Goal: Task Accomplishment & Management: Manage account settings

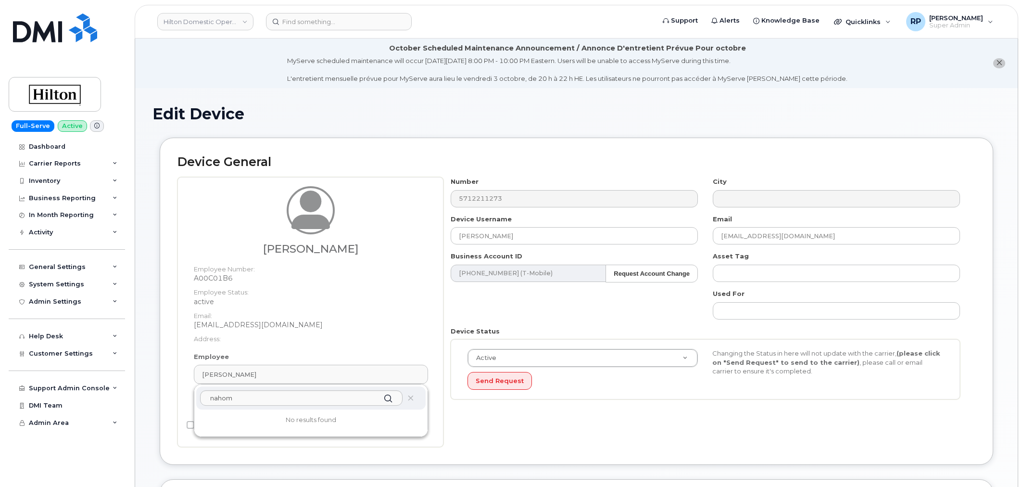
select select "34080331"
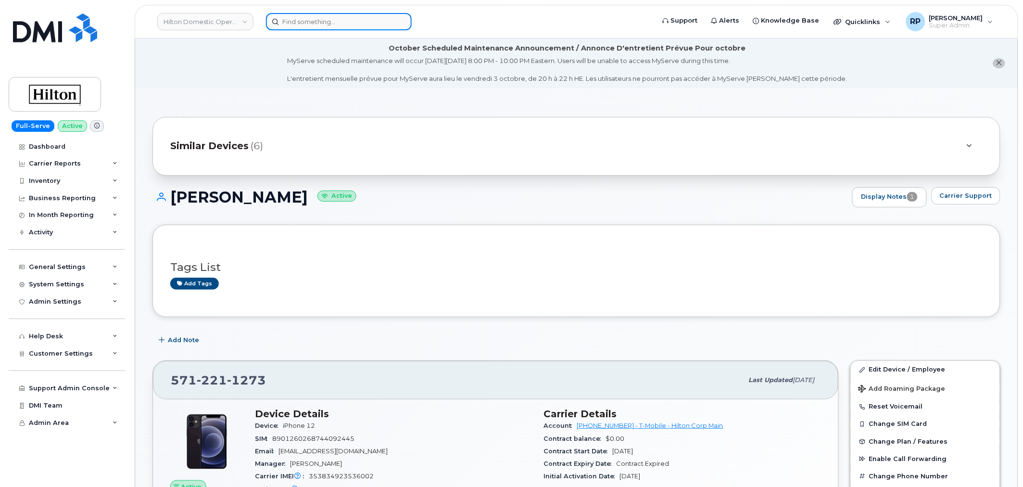
click at [289, 16] on input at bounding box center [339, 21] width 146 height 17
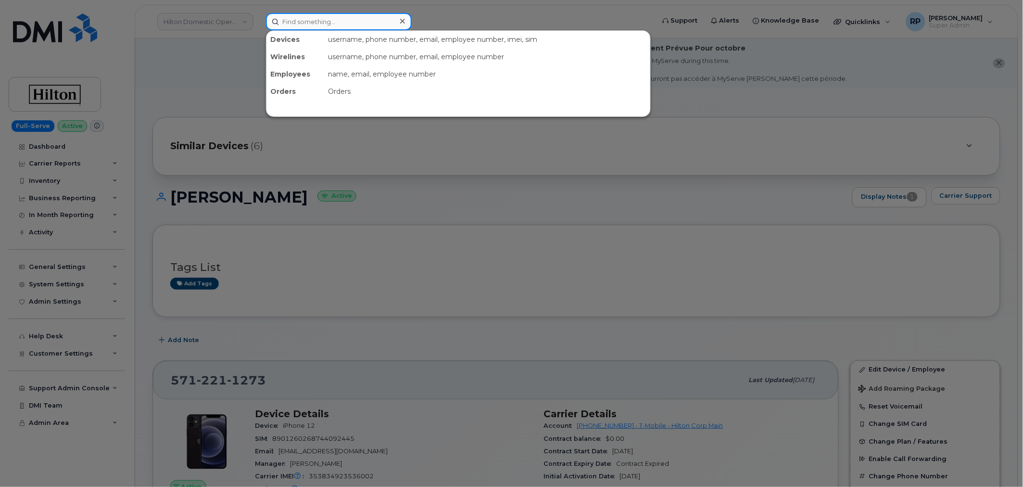
paste input "703-357-6520"
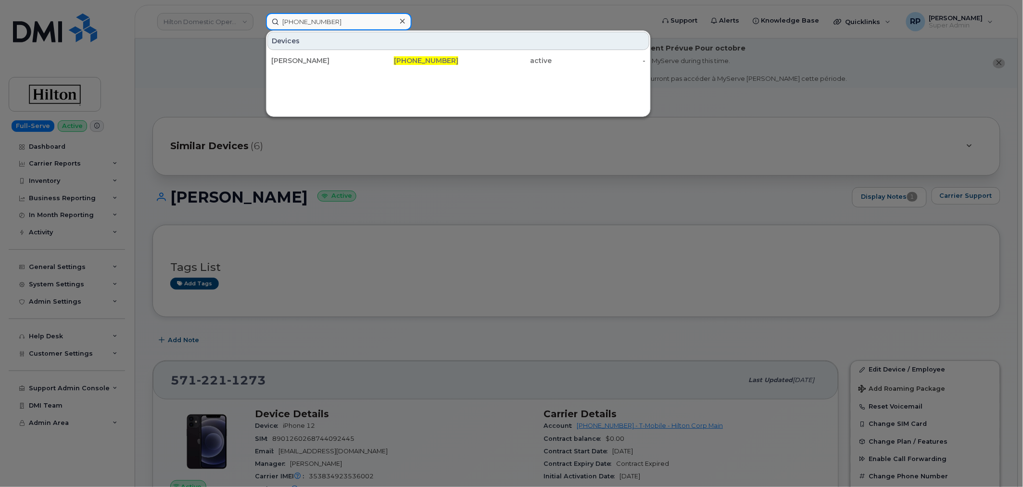
type input "703-357-6520"
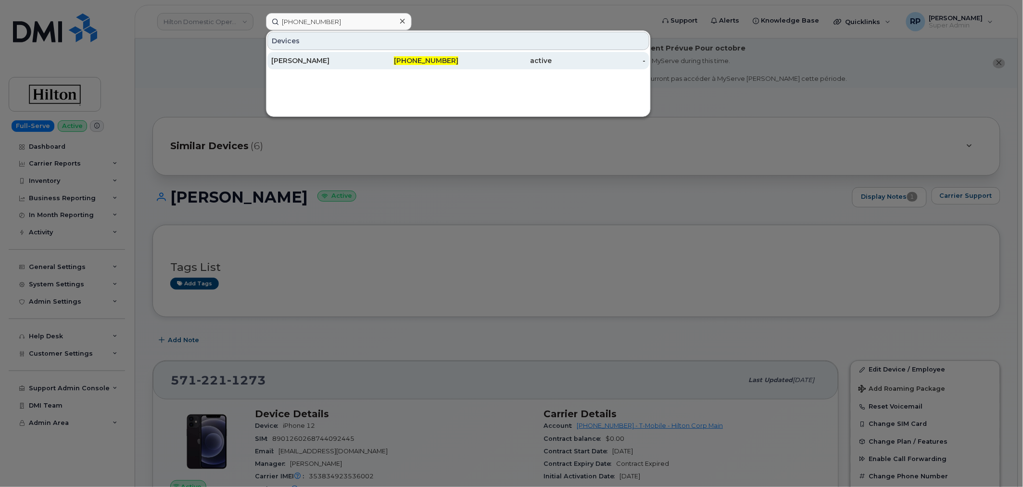
click at [324, 64] on div "Christopher Murry" at bounding box center [318, 61] width 94 height 10
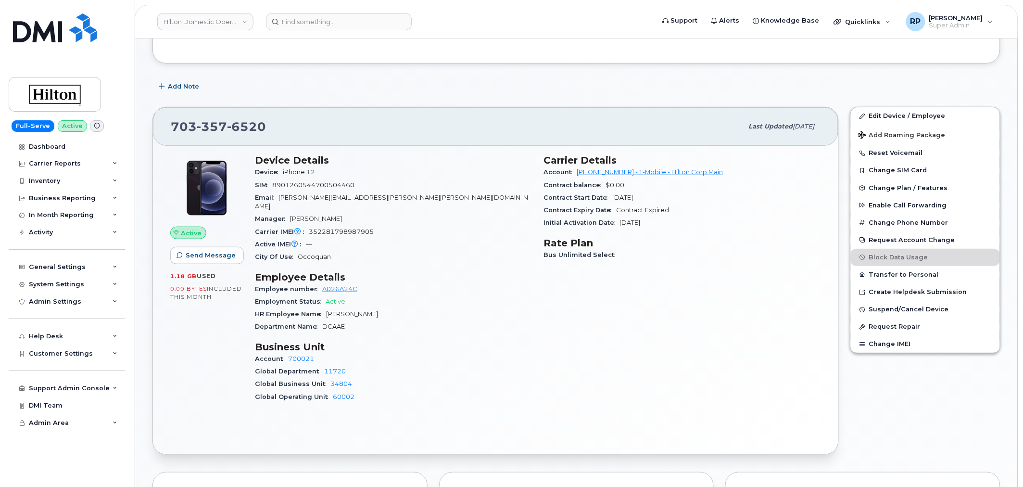
scroll to position [178, 0]
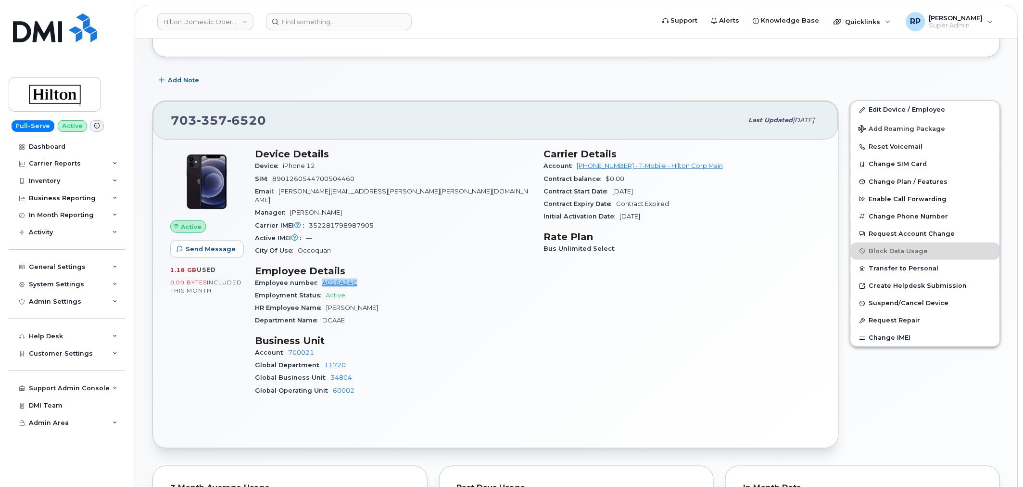
drag, startPoint x: 363, startPoint y: 270, endPoint x: 319, endPoint y: 275, distance: 43.5
click at [319, 277] on div "Employee number A026A24C" at bounding box center [393, 283] width 277 height 13
copy link "A026A24C"
click at [894, 108] on link "Edit Device / Employee" at bounding box center [925, 109] width 149 height 17
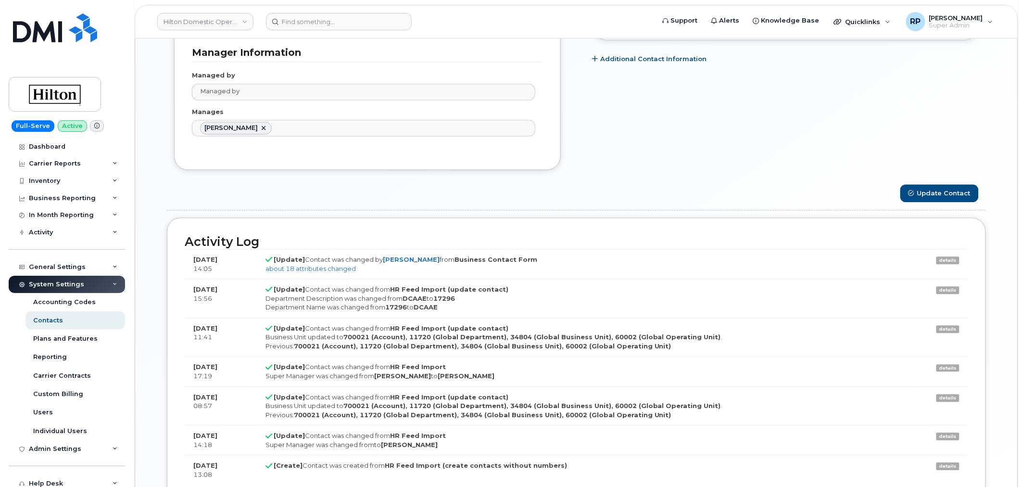
scroll to position [761, 0]
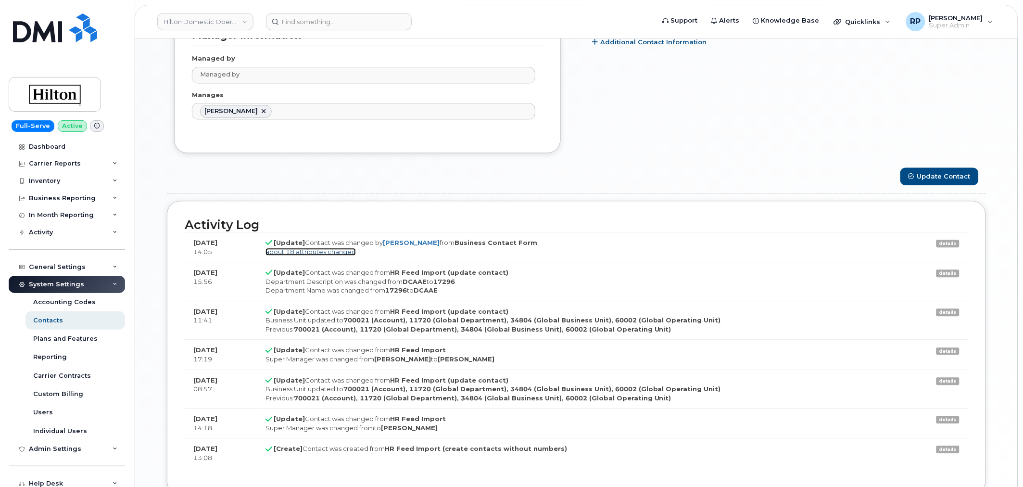
click at [314, 252] on link "about 18 attributes changed" at bounding box center [310, 252] width 90 height 8
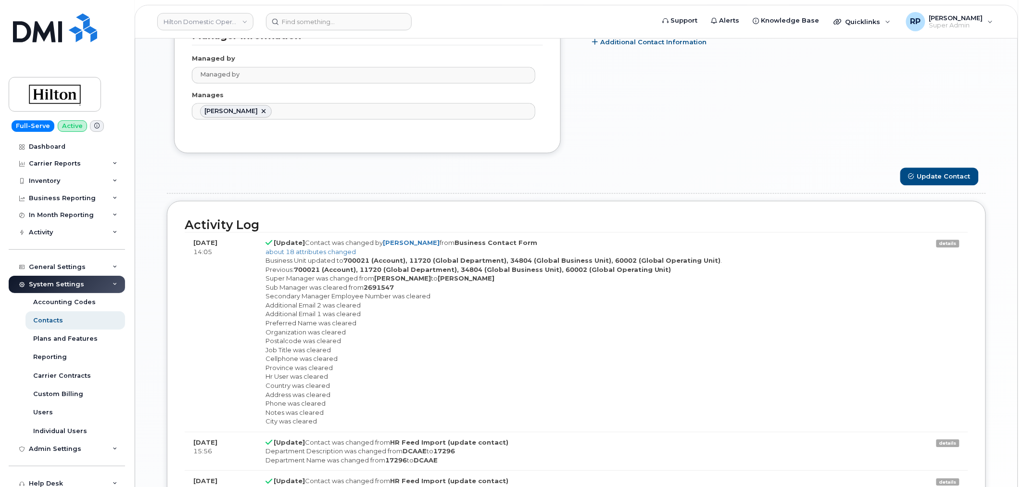
drag, startPoint x: 372, startPoint y: 277, endPoint x: 513, endPoint y: 284, distance: 141.5
click at [513, 284] on div "Business Unit updated to 700021 (Account), 11720 (Global Department), 34804 (Gl…" at bounding box center [584, 341] width 638 height 170
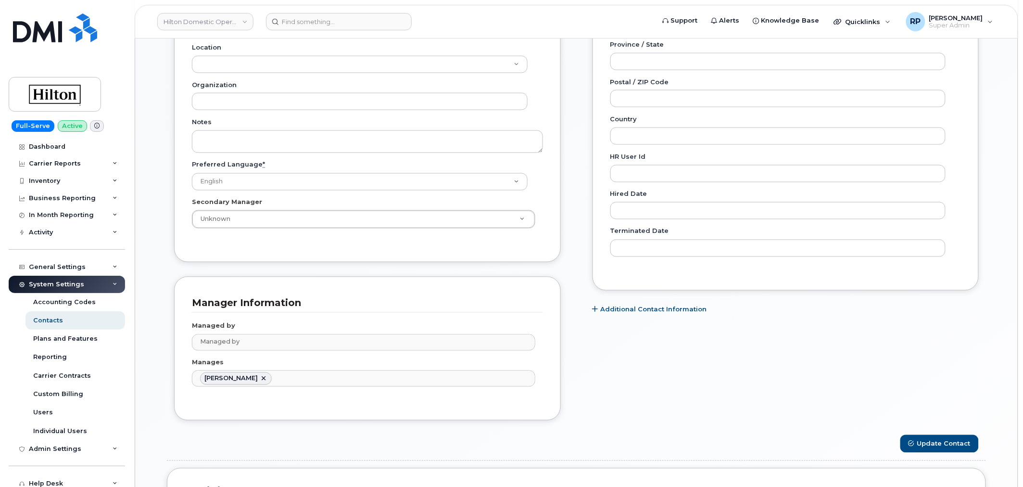
scroll to position [850, 0]
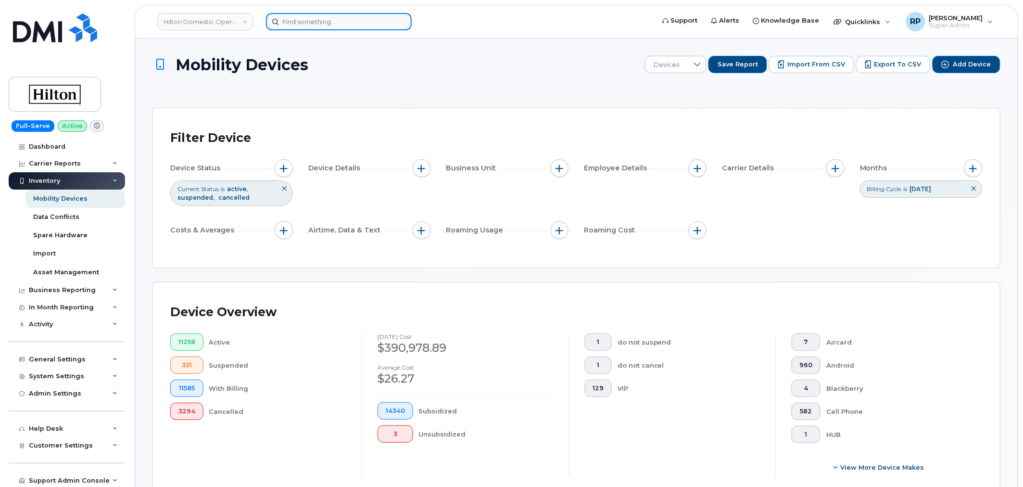
click at [347, 27] on input at bounding box center [339, 21] width 146 height 17
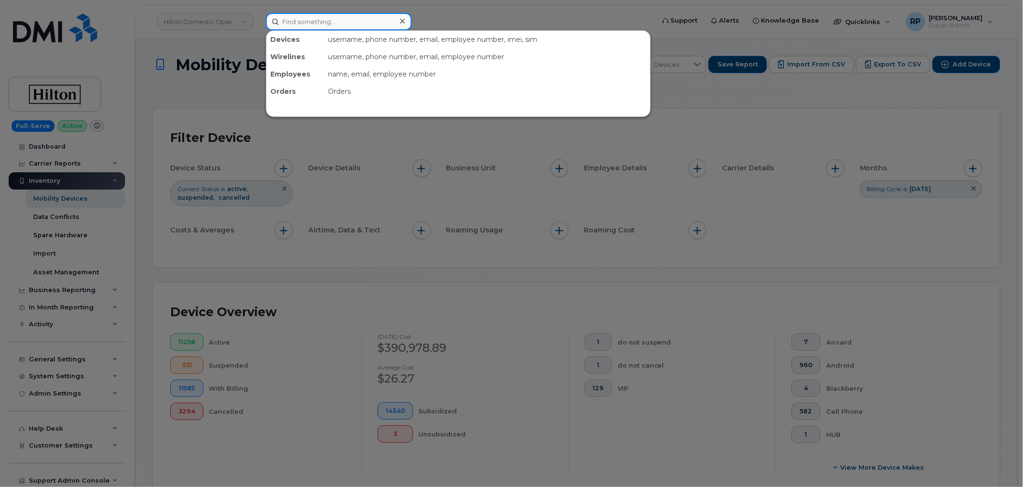
click at [347, 27] on input at bounding box center [339, 21] width 146 height 17
paste input "703-577-9017"
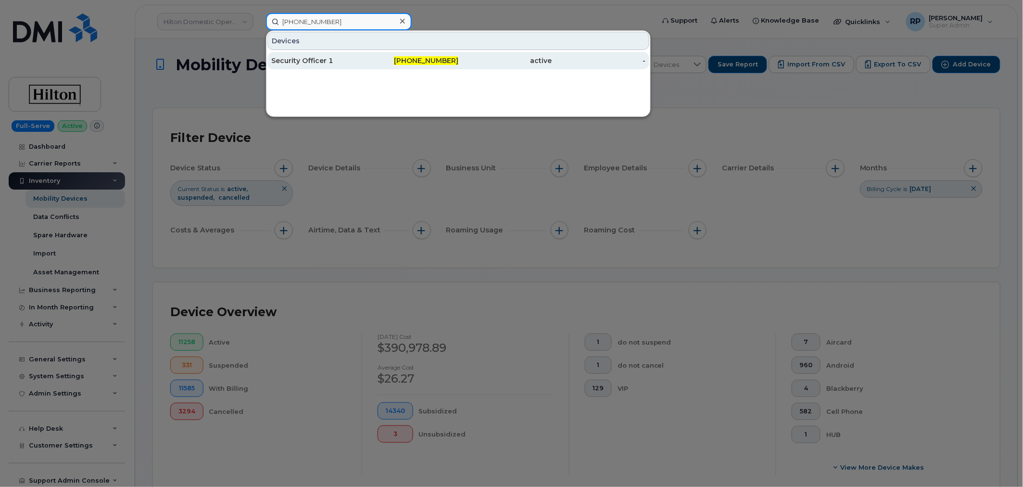
type input "703-577-9017"
click at [343, 63] on div "Security Officer 1" at bounding box center [318, 61] width 94 height 10
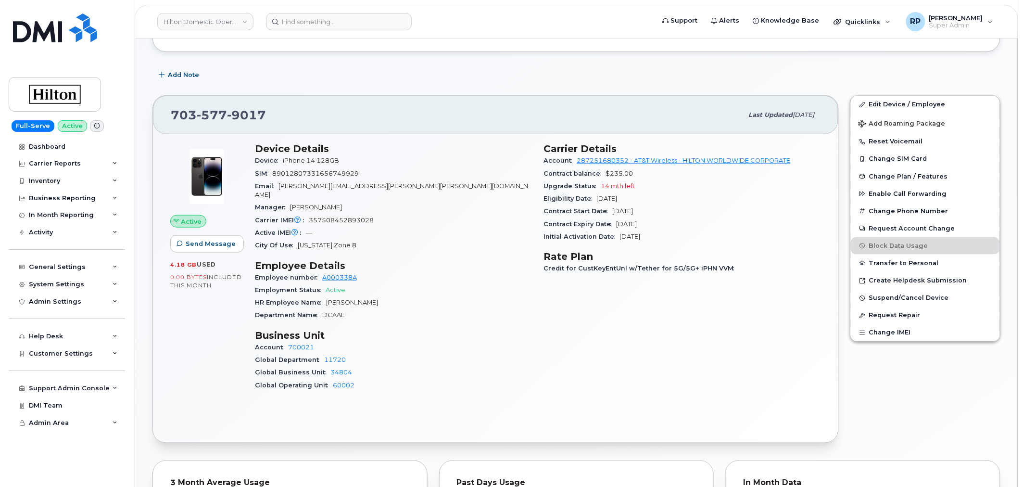
scroll to position [267, 0]
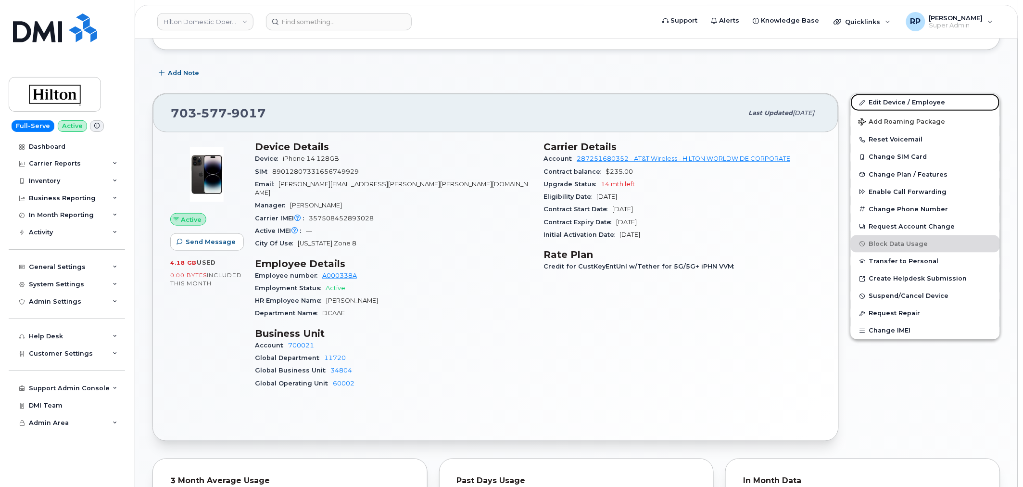
drag, startPoint x: 908, startPoint y: 101, endPoint x: 542, endPoint y: 10, distance: 376.7
click at [908, 101] on link "Edit Device / Employee" at bounding box center [925, 102] width 149 height 17
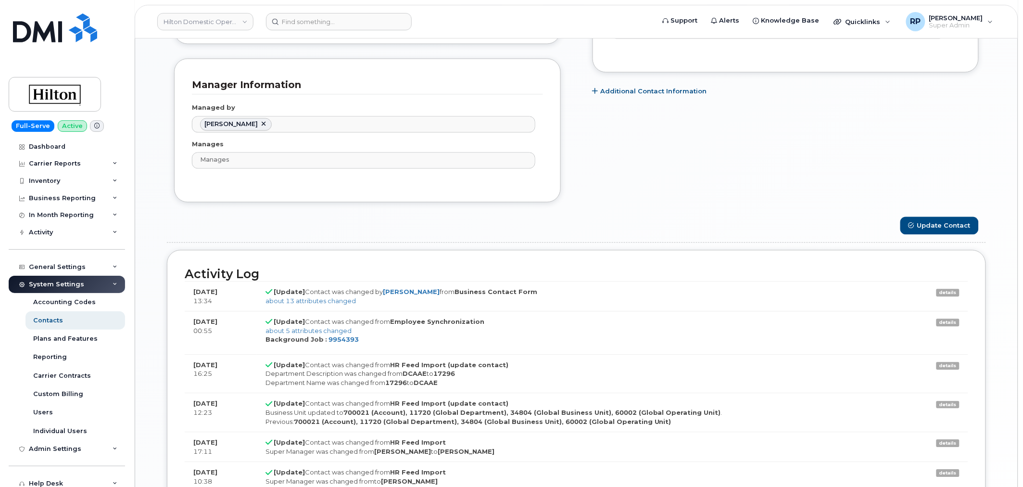
scroll to position [801, 0]
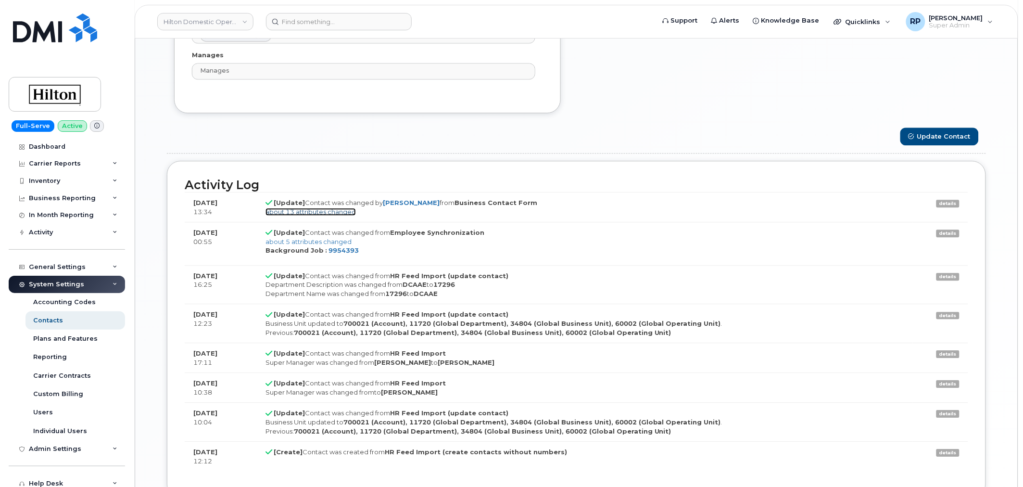
click at [337, 212] on link "about 13 attributes changed" at bounding box center [310, 212] width 90 height 8
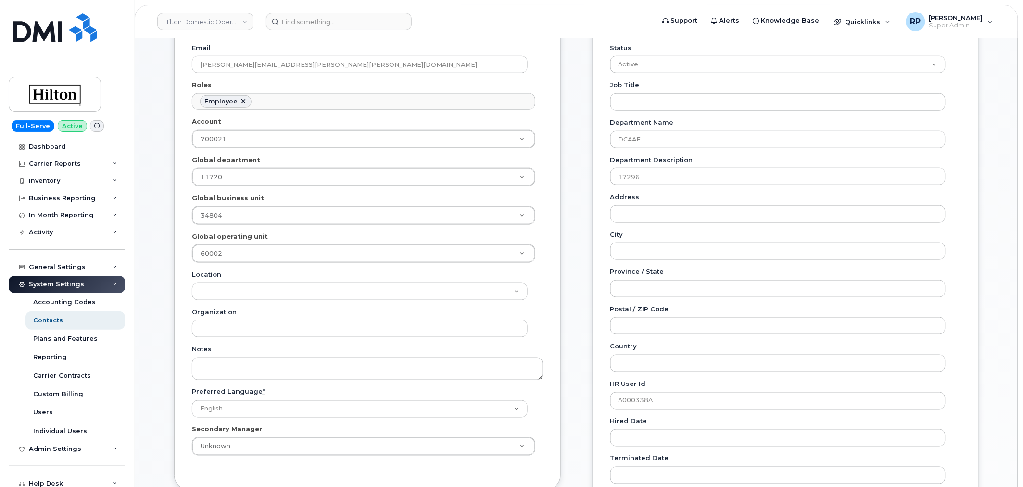
scroll to position [29, 0]
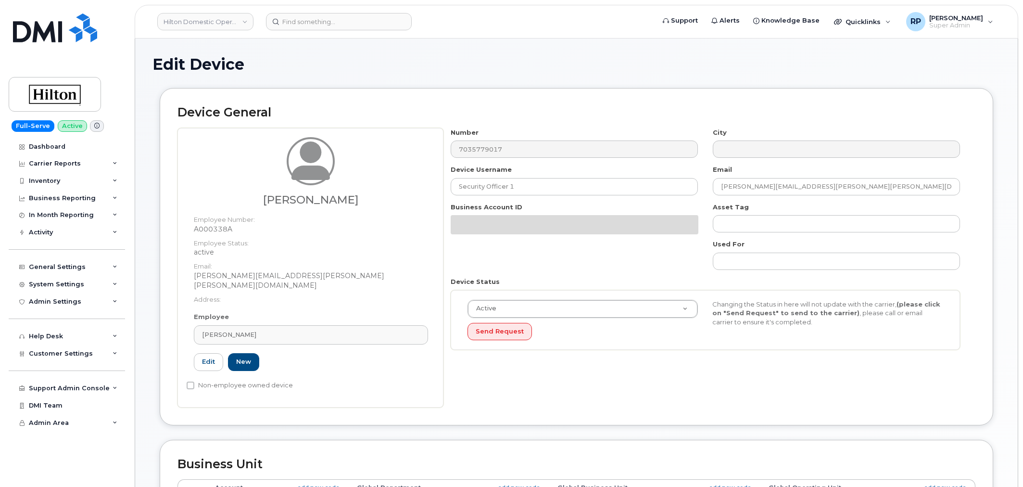
select select "34080331"
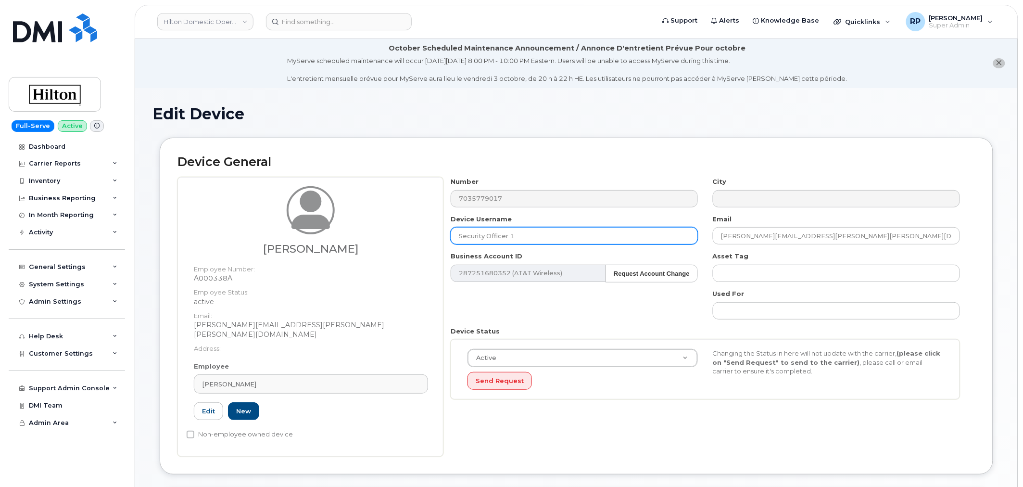
drag, startPoint x: 534, startPoint y: 234, endPoint x: 453, endPoint y: 234, distance: 81.3
click at [453, 234] on input "Security Officer 1" at bounding box center [574, 235] width 247 height 17
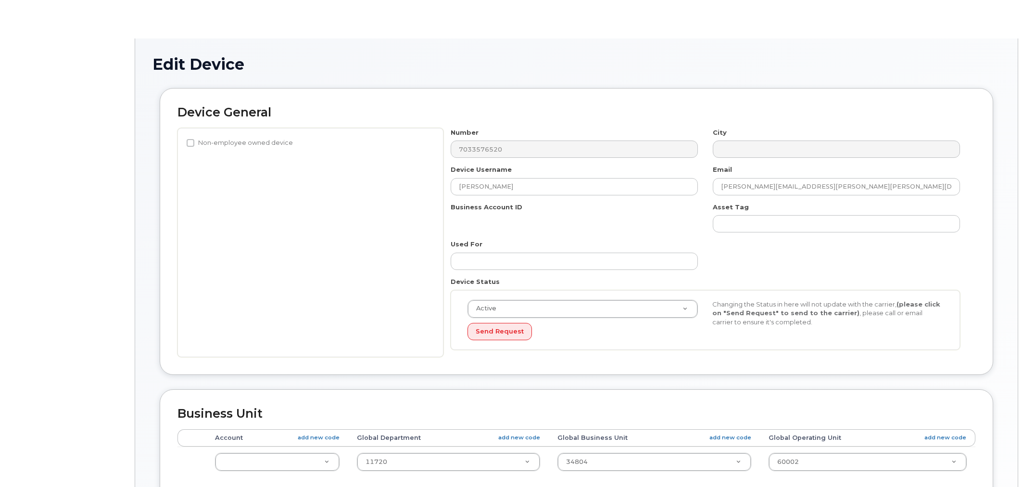
select select "34080331"
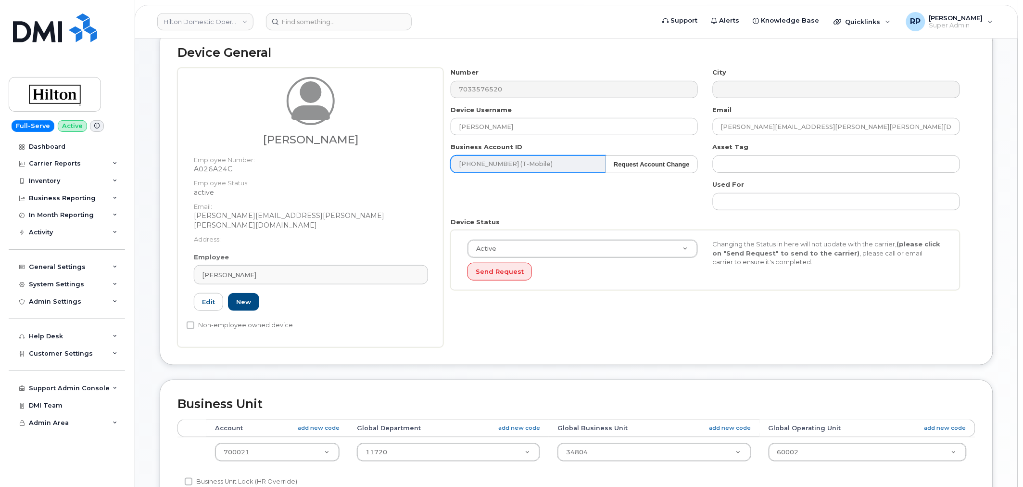
scroll to position [89, 0]
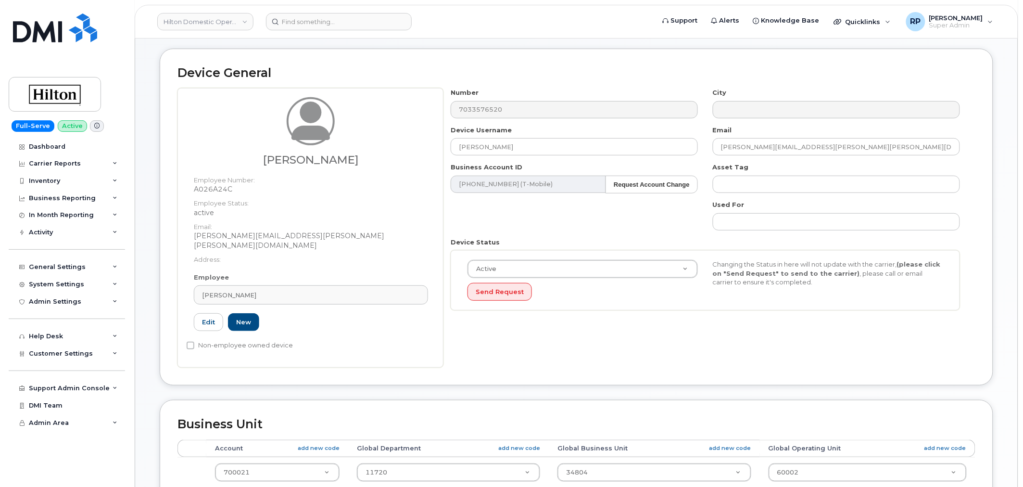
drag, startPoint x: 464, startPoint y: 127, endPoint x: 564, endPoint y: 123, distance: 100.1
click at [501, 123] on div "Number 7033576520 City Device Username [PERSON_NAME] Email [PERSON_NAME][EMAIL_…" at bounding box center [705, 202] width 524 height 229
drag, startPoint x: 552, startPoint y: 151, endPoint x: 445, endPoint y: 149, distance: 106.8
click at [445, 149] on div "Device Username Christopher Murry" at bounding box center [574, 141] width 262 height 30
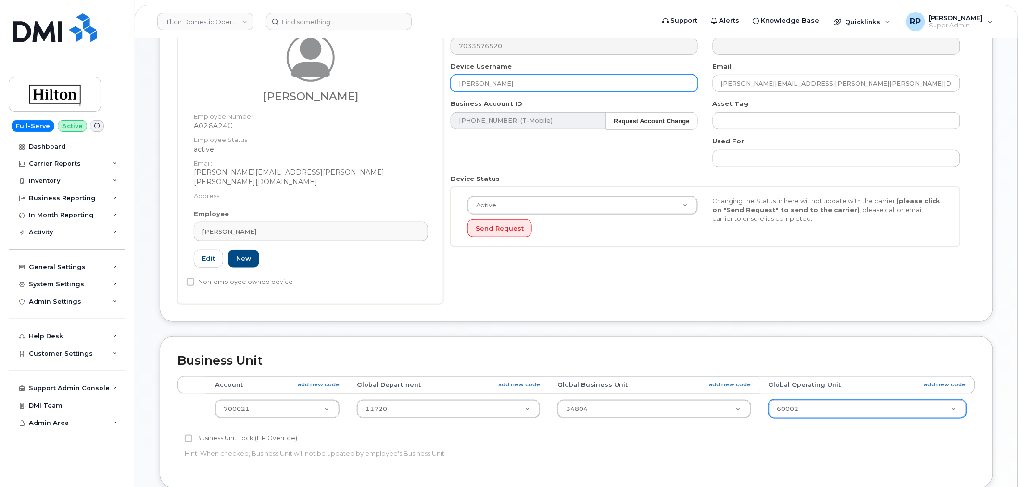
scroll to position [178, 0]
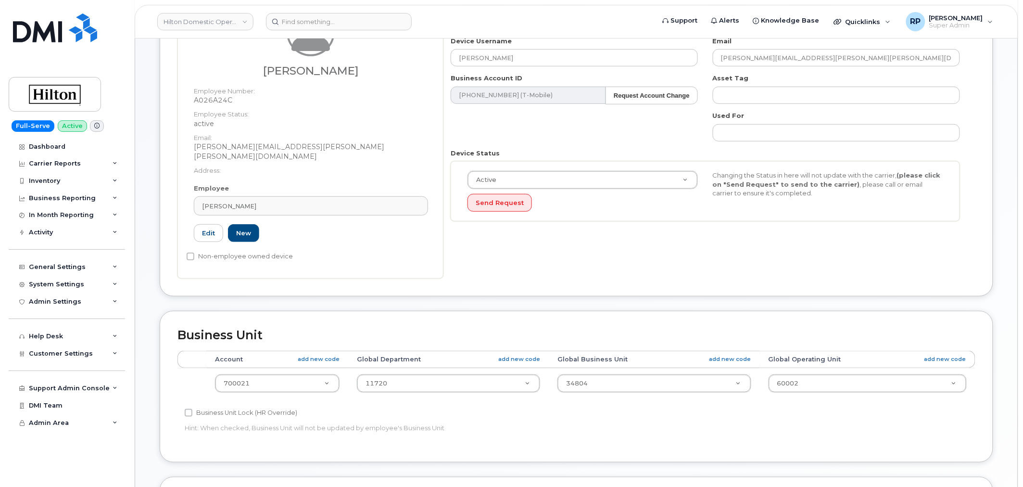
click at [449, 423] on p "Hint: When checked, Business Unit will not be updated by employee's Business Un…" at bounding box center [443, 427] width 517 height 9
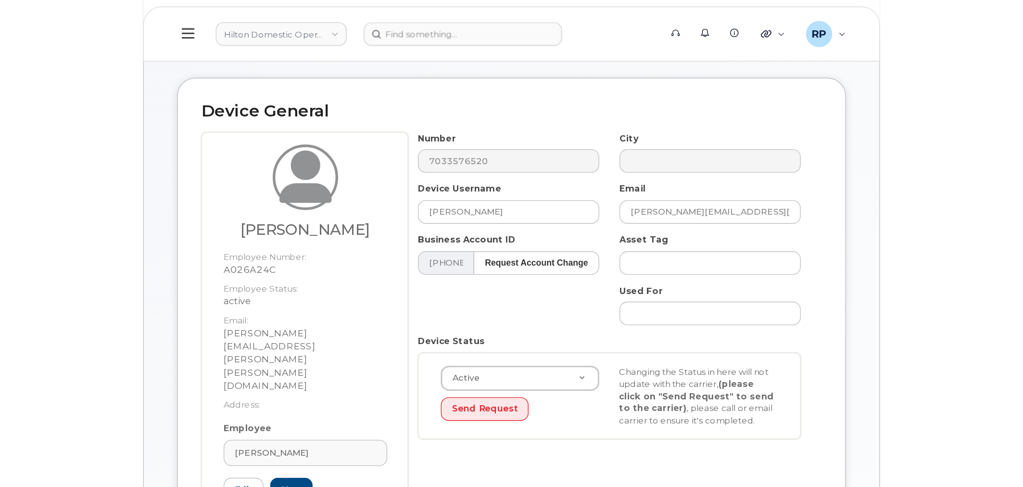
scroll to position [89, 0]
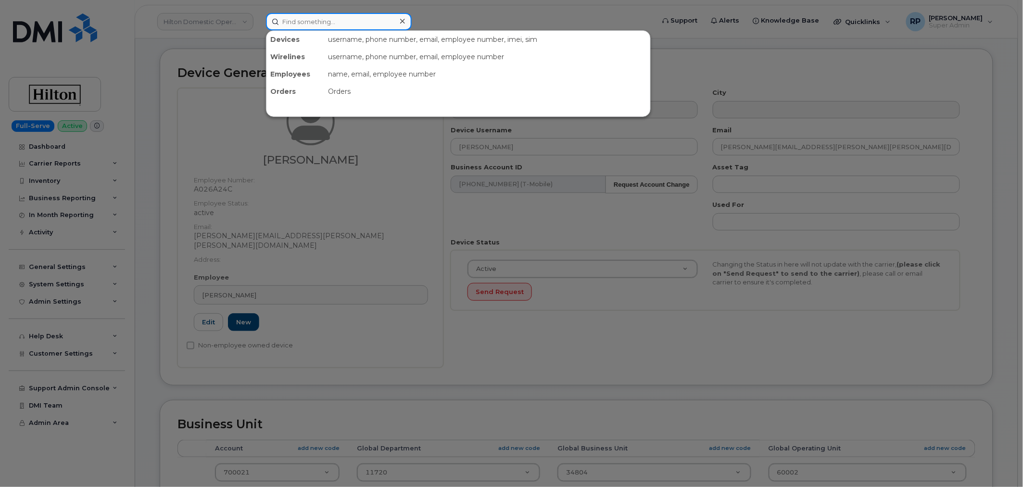
click at [300, 24] on input at bounding box center [339, 21] width 146 height 17
paste input "347-266-6946"
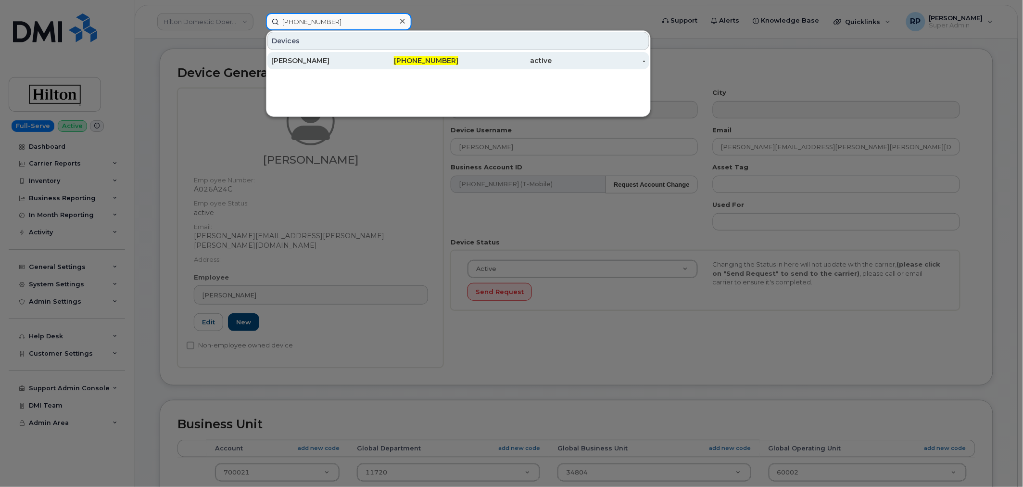
type input "347-266-6946"
click at [297, 63] on div "KYLE WRIGHT" at bounding box center [318, 61] width 94 height 10
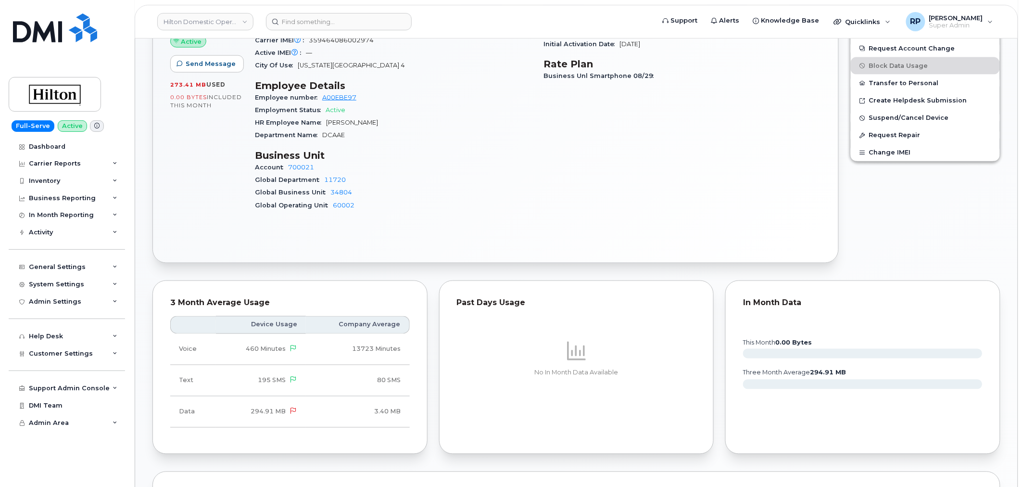
scroll to position [356, 0]
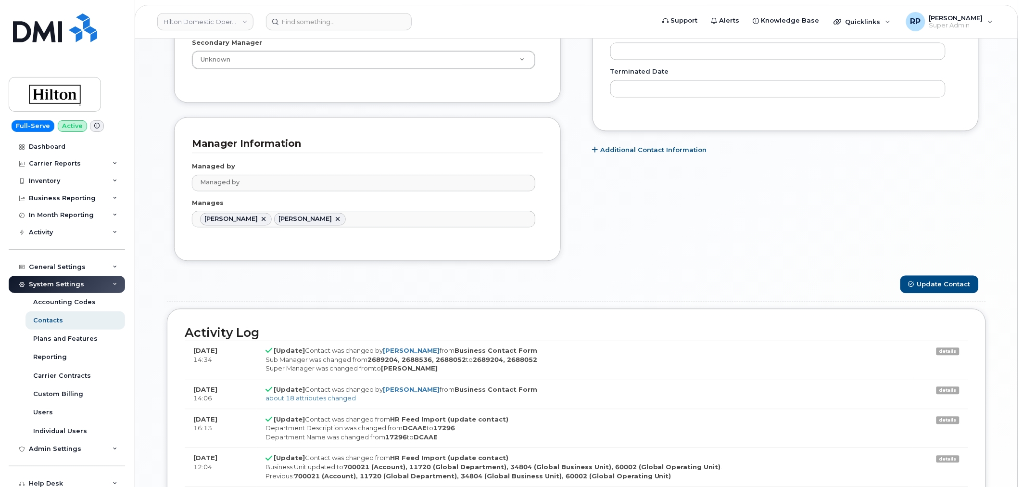
scroll to position [851, 0]
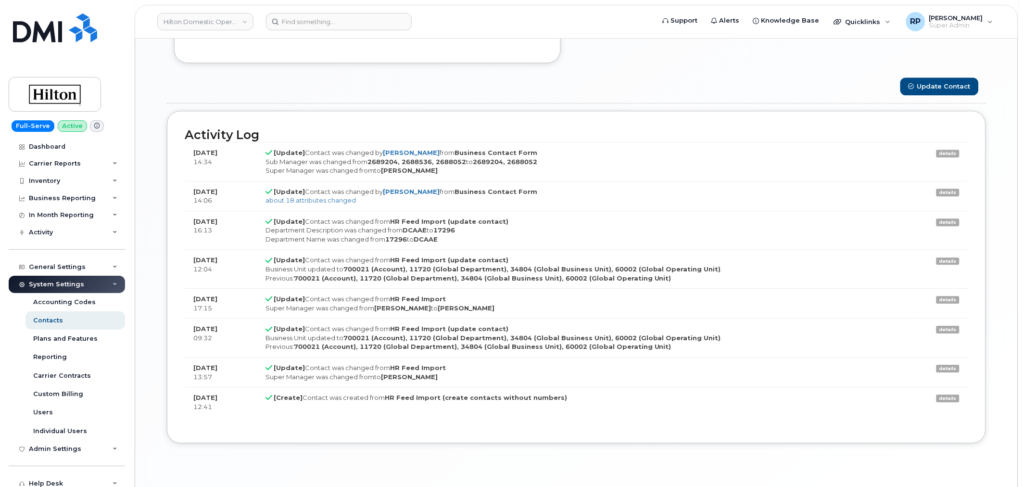
click at [951, 156] on link "details" at bounding box center [947, 154] width 23 height 8
click at [593, 176] on td "[Update] Contact was changed by [PERSON_NAME] from Business Contact Form Sub Ma…" at bounding box center [584, 161] width 655 height 39
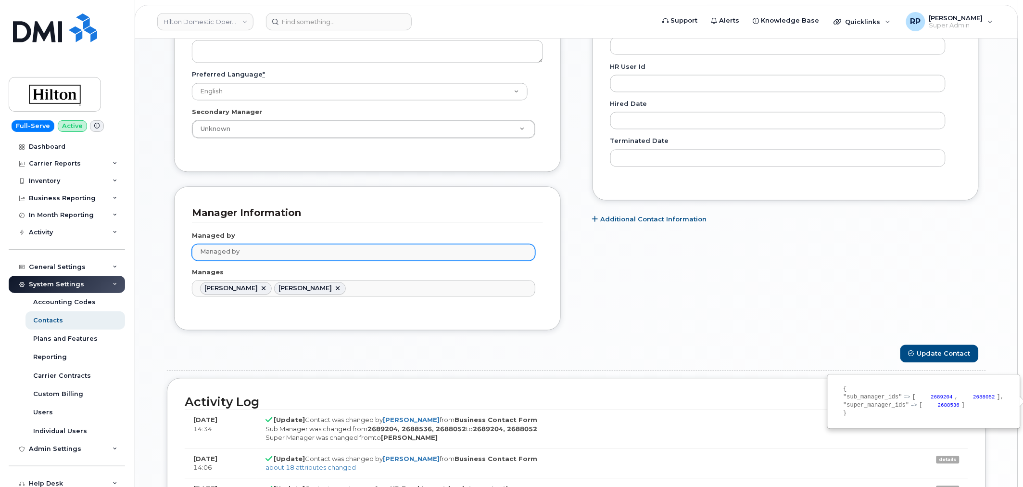
scroll to position [494, 0]
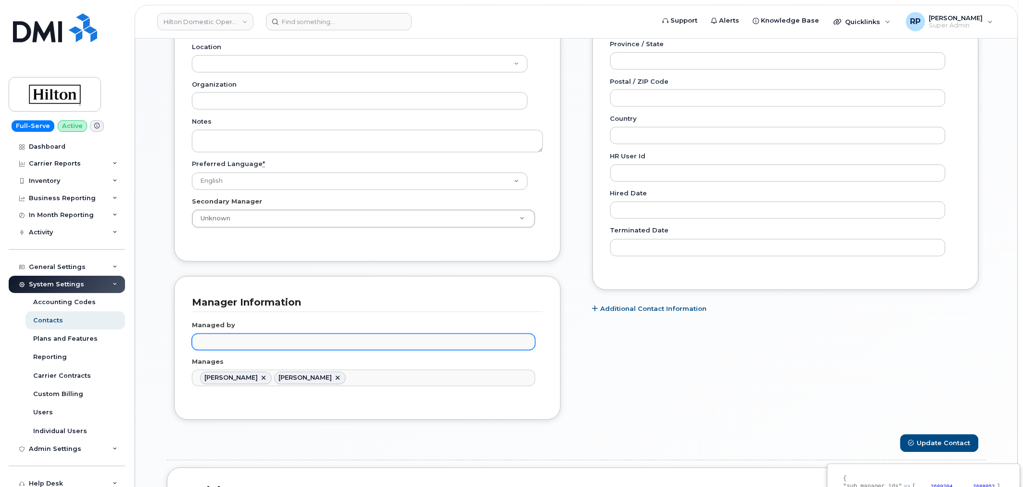
click at [234, 339] on input "text" at bounding box center [365, 341] width 334 height 13
type input "[PERSON_NAME]"
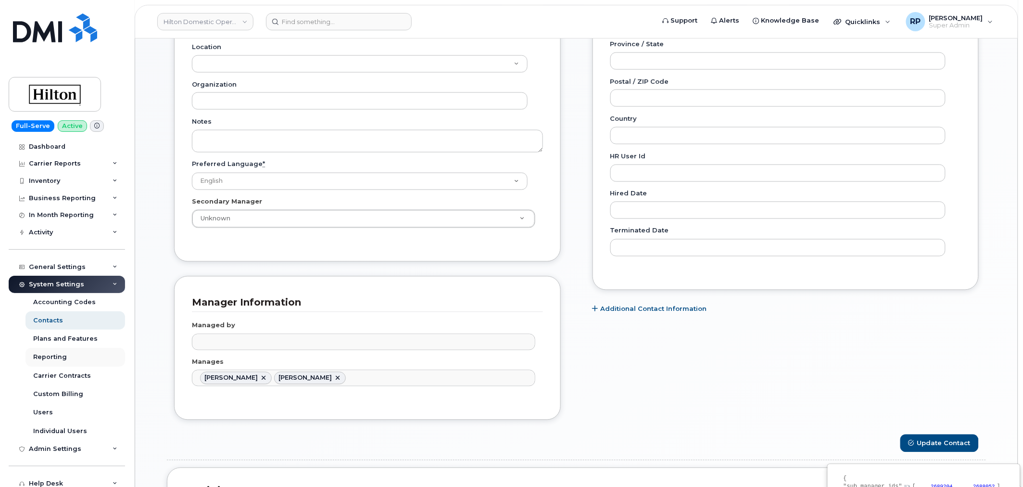
type input "Managed by"
click at [619, 397] on div "Carrier Support Contact Details Carrier name Carrier name Carrier name Internat…" at bounding box center [785, 66] width 401 height 738
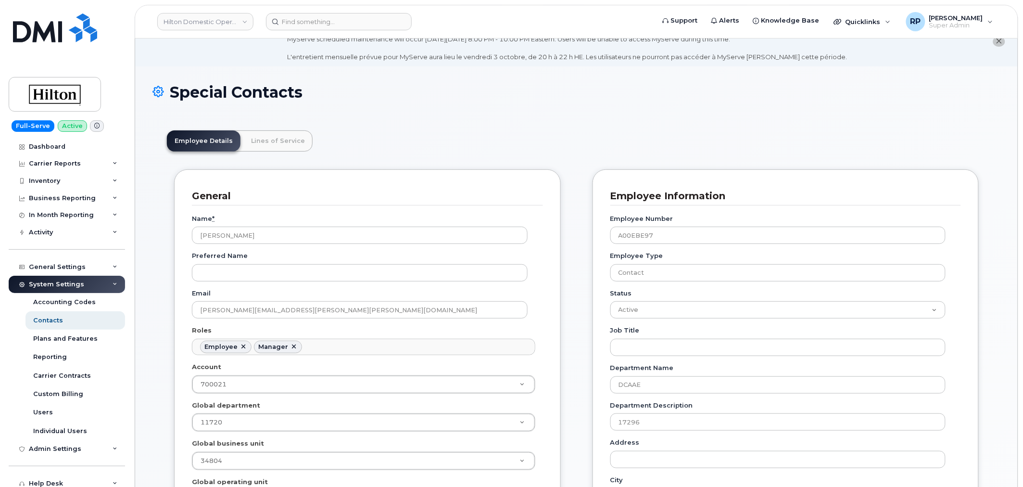
scroll to position [0, 0]
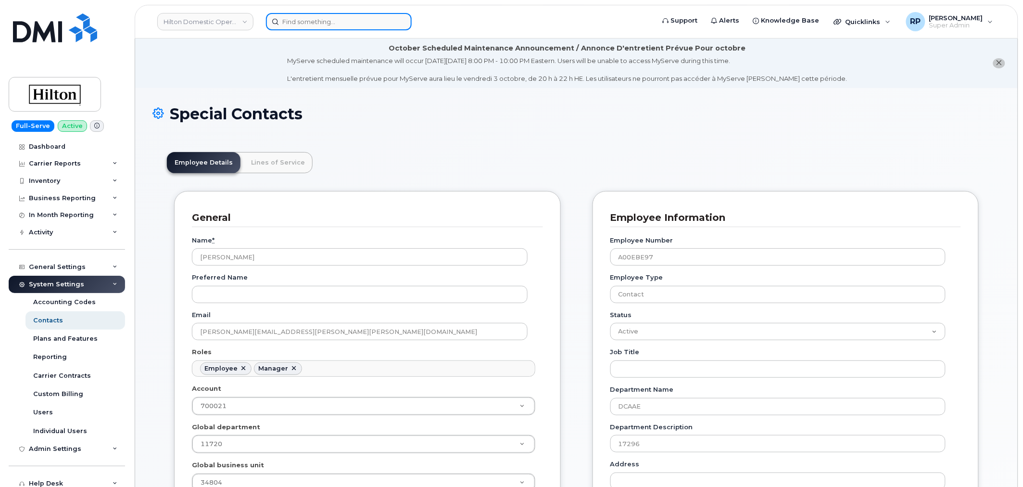
click at [299, 22] on input at bounding box center [339, 21] width 146 height 17
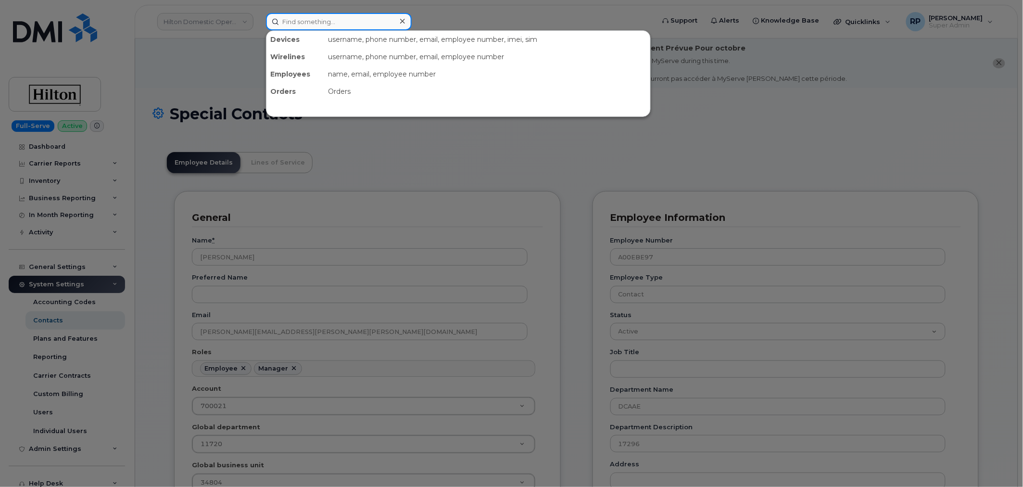
paste input "[PHONE_NUMBER]"
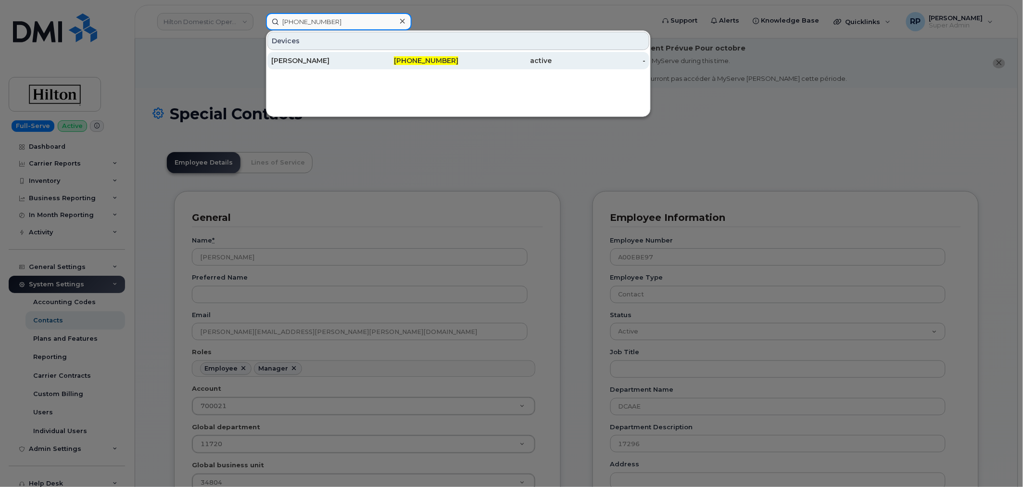
type input "[PHONE_NUMBER]"
click at [307, 56] on div "[PERSON_NAME]" at bounding box center [318, 61] width 94 height 10
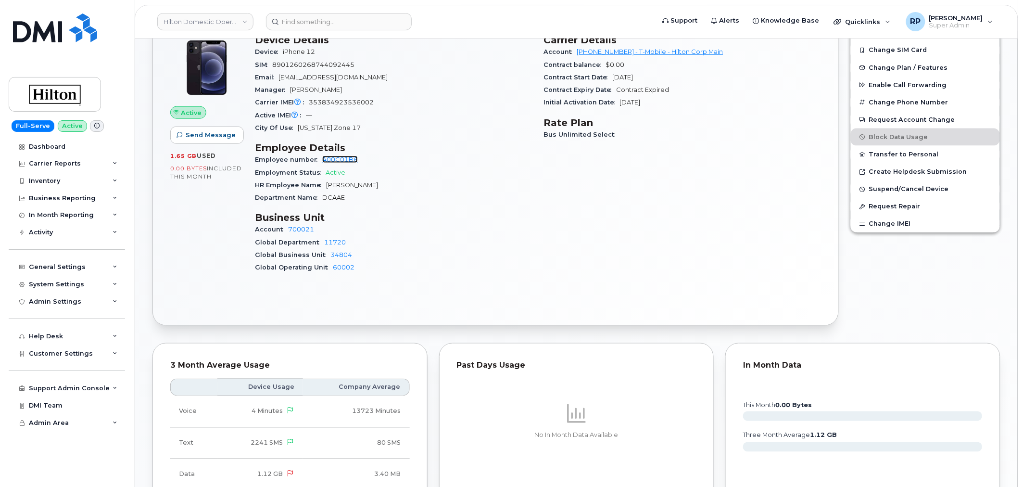
scroll to position [356, 0]
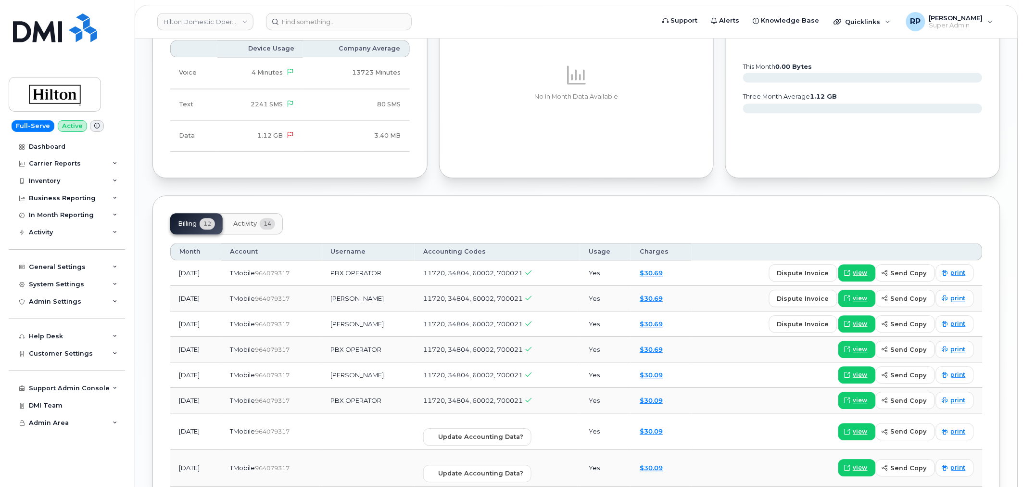
click at [252, 229] on button "Activity 14" at bounding box center [254, 223] width 57 height 21
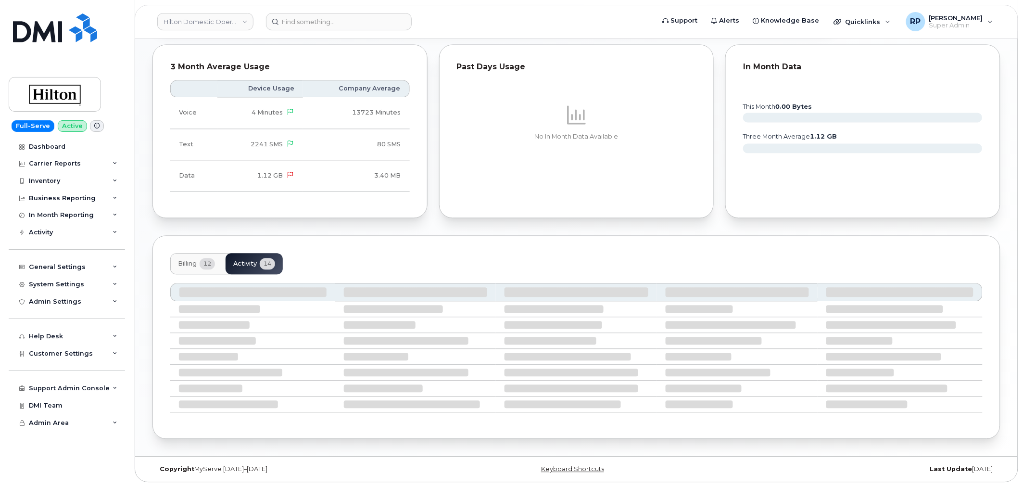
scroll to position [712, 0]
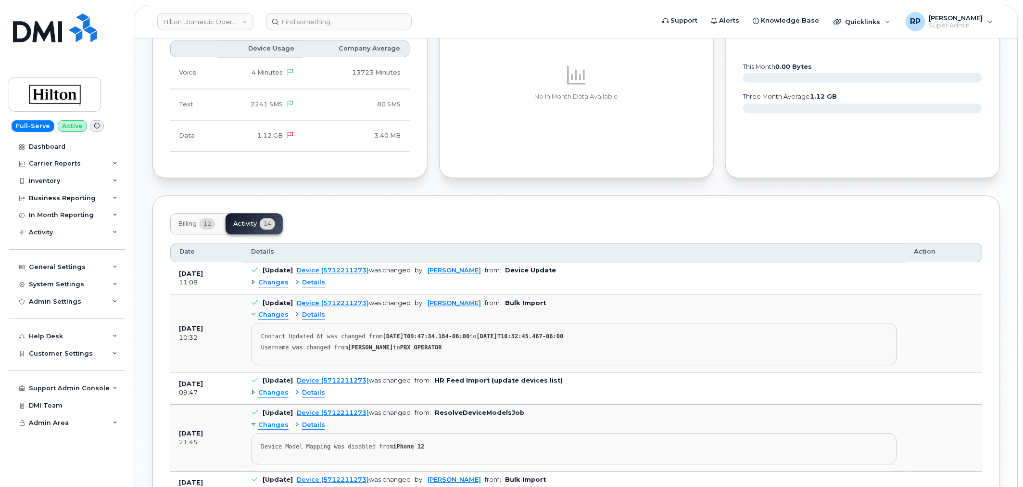
click at [311, 282] on span "Details" at bounding box center [313, 282] width 23 height 9
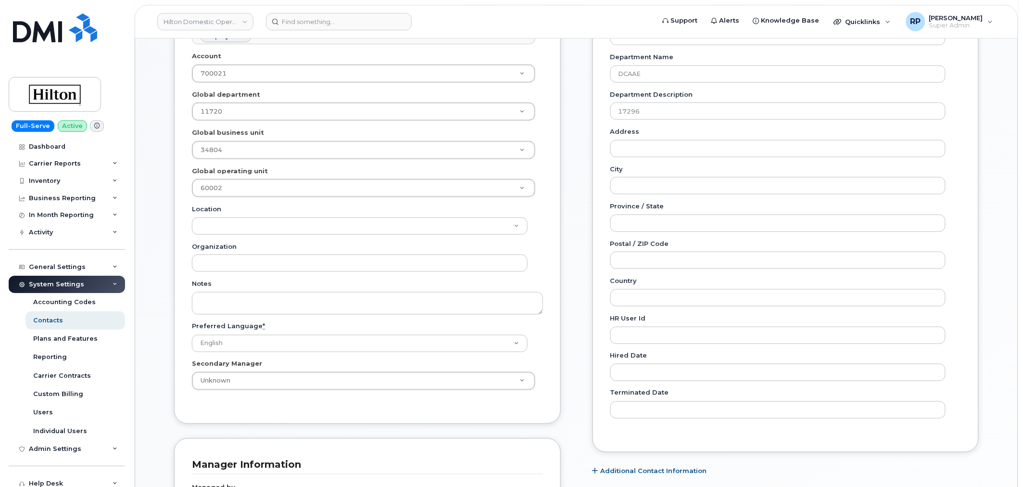
scroll to position [329, 0]
